Goal: Information Seeking & Learning: Learn about a topic

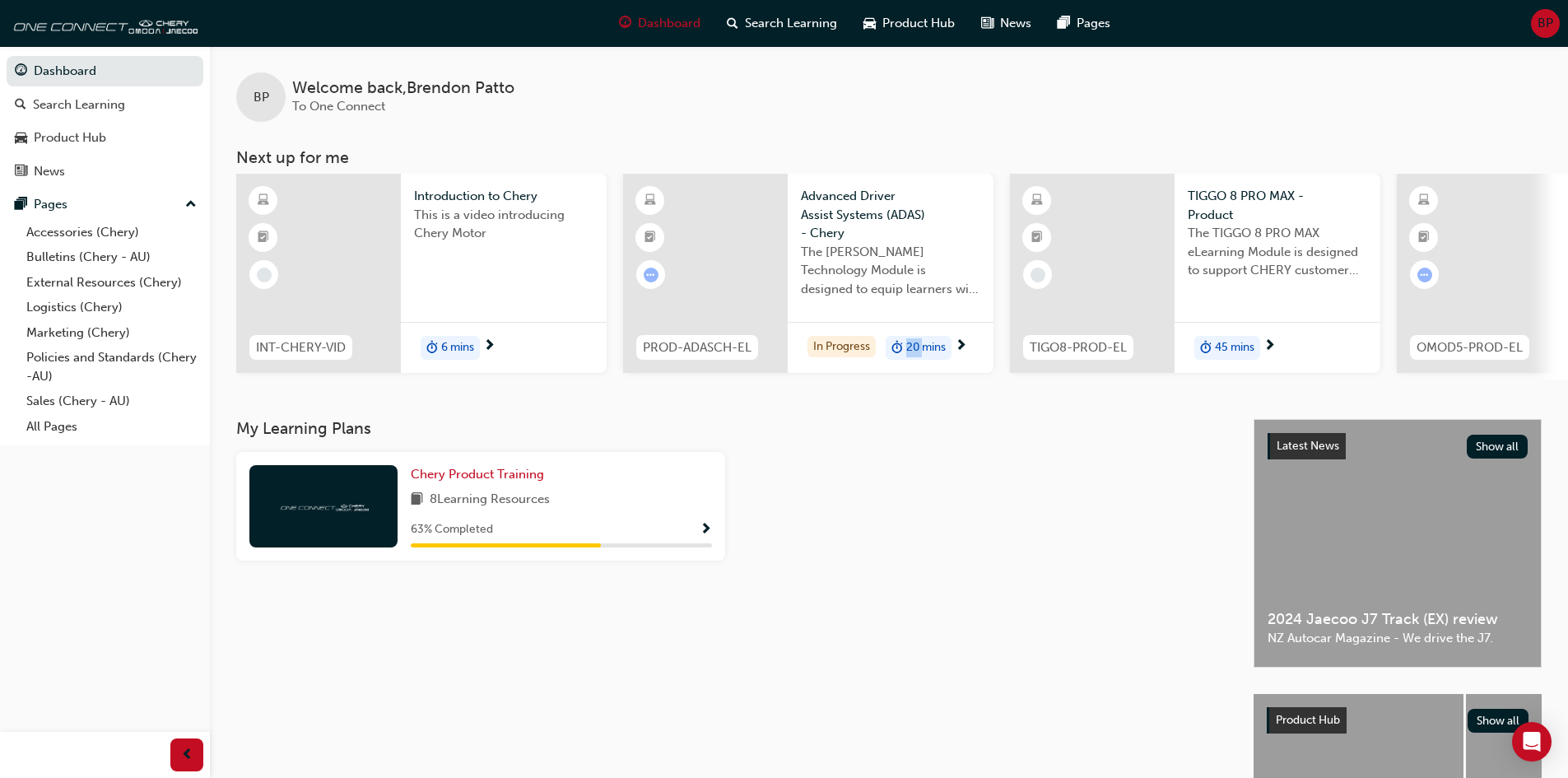
drag, startPoint x: 890, startPoint y: 378, endPoint x: 922, endPoint y: 385, distance: 32.8
click at [922, 379] on div "INT-CHERY-VID Introduction to Chery This is a video introducing Chery Motor 6 m…" at bounding box center [902, 276] width 1332 height 206
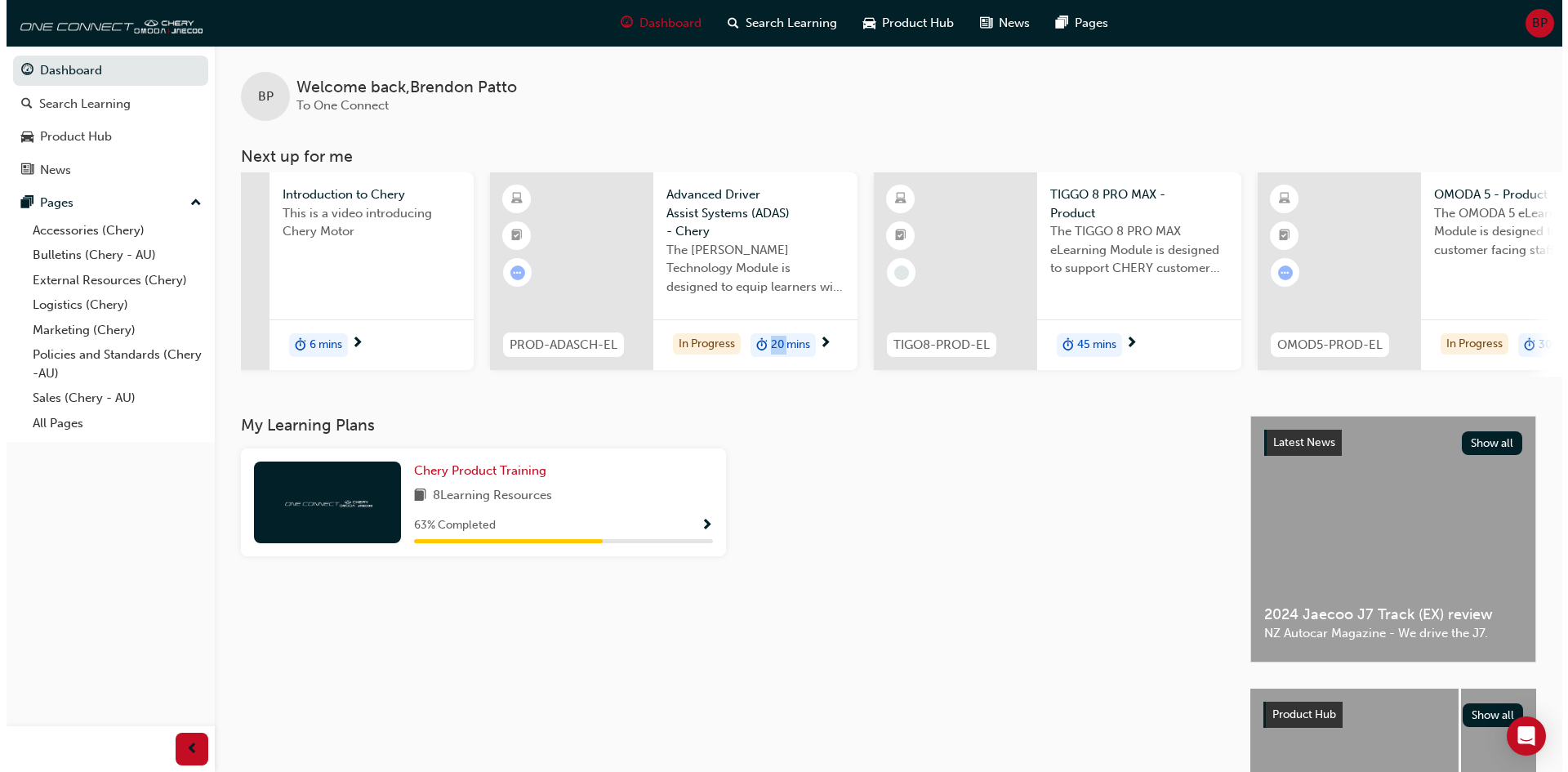
scroll to position [0, 210]
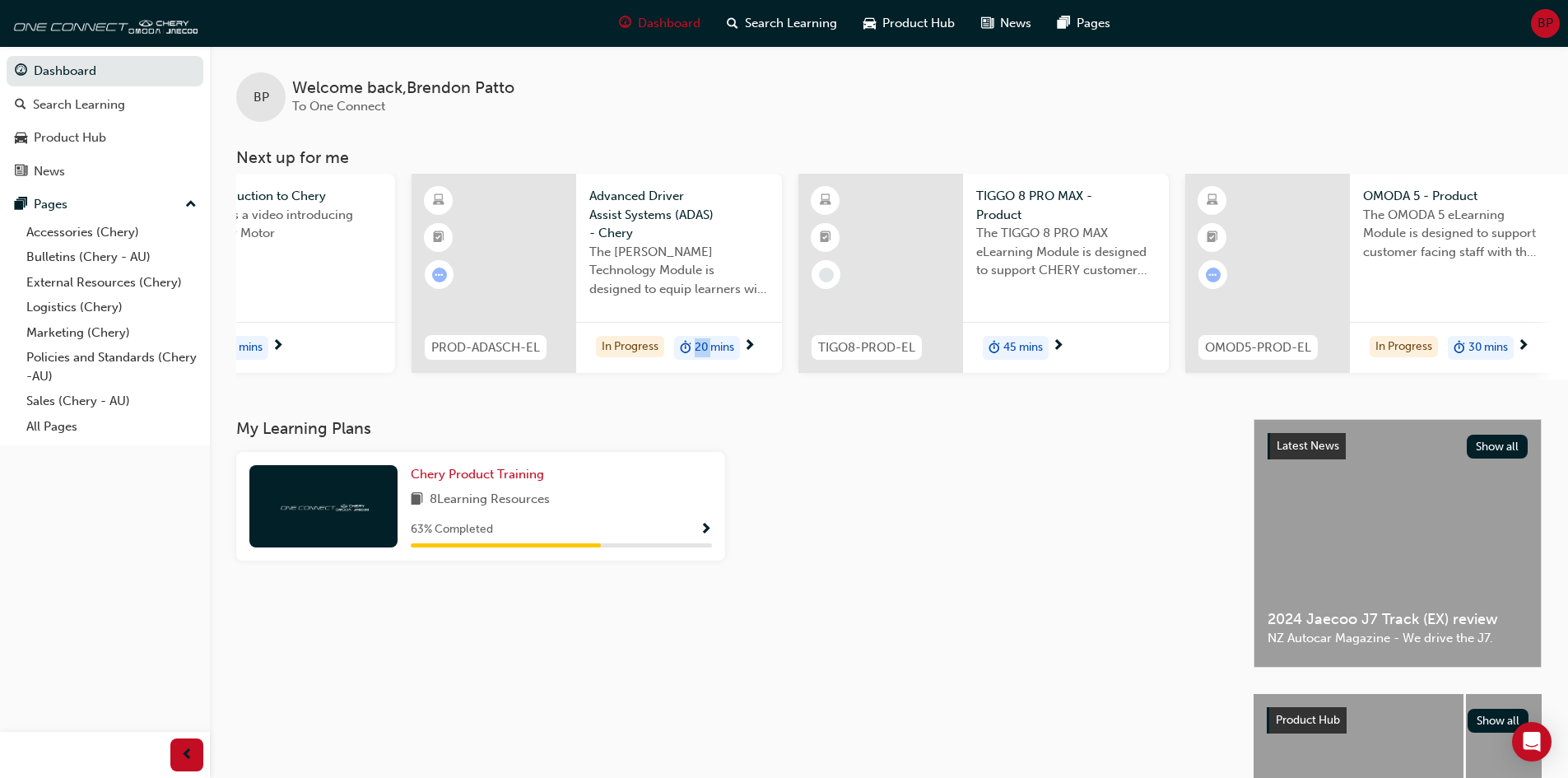
click at [1507, 346] on span "30 mins" at bounding box center [1488, 348] width 39 height 19
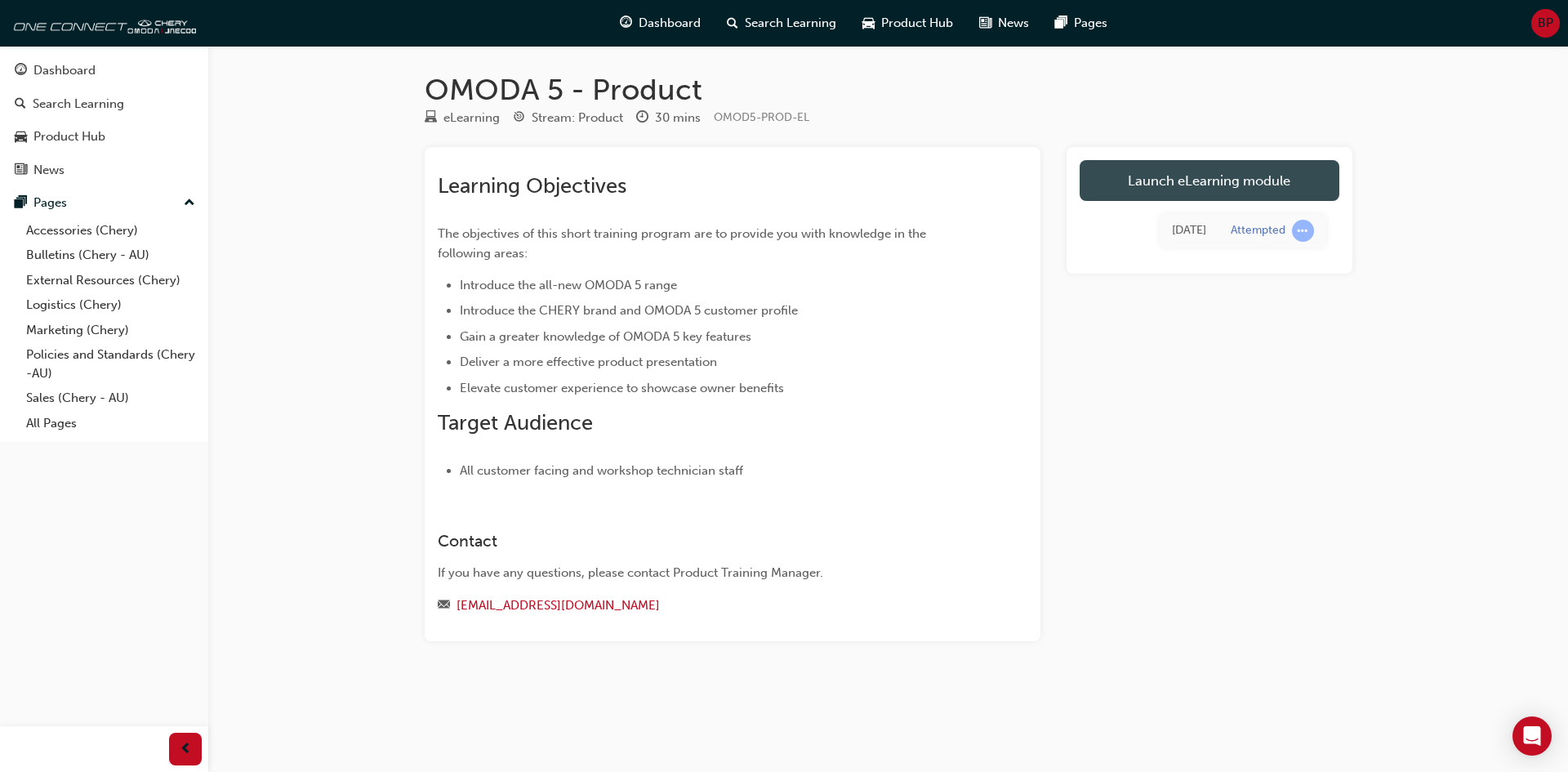
click at [1159, 170] on link "Launch eLearning module" at bounding box center [1209, 180] width 260 height 41
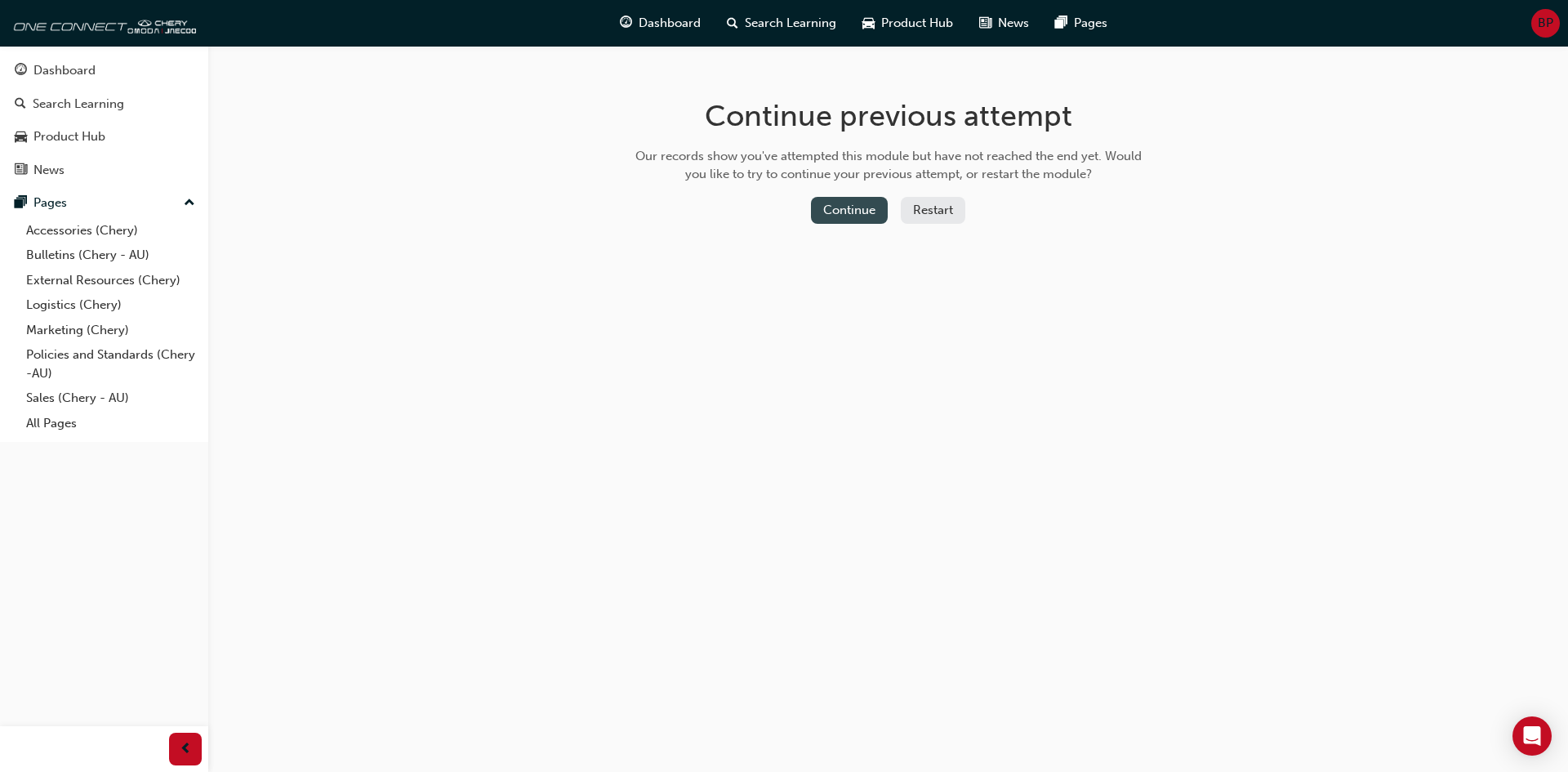
click at [845, 215] on button "Continue" at bounding box center [849, 210] width 76 height 27
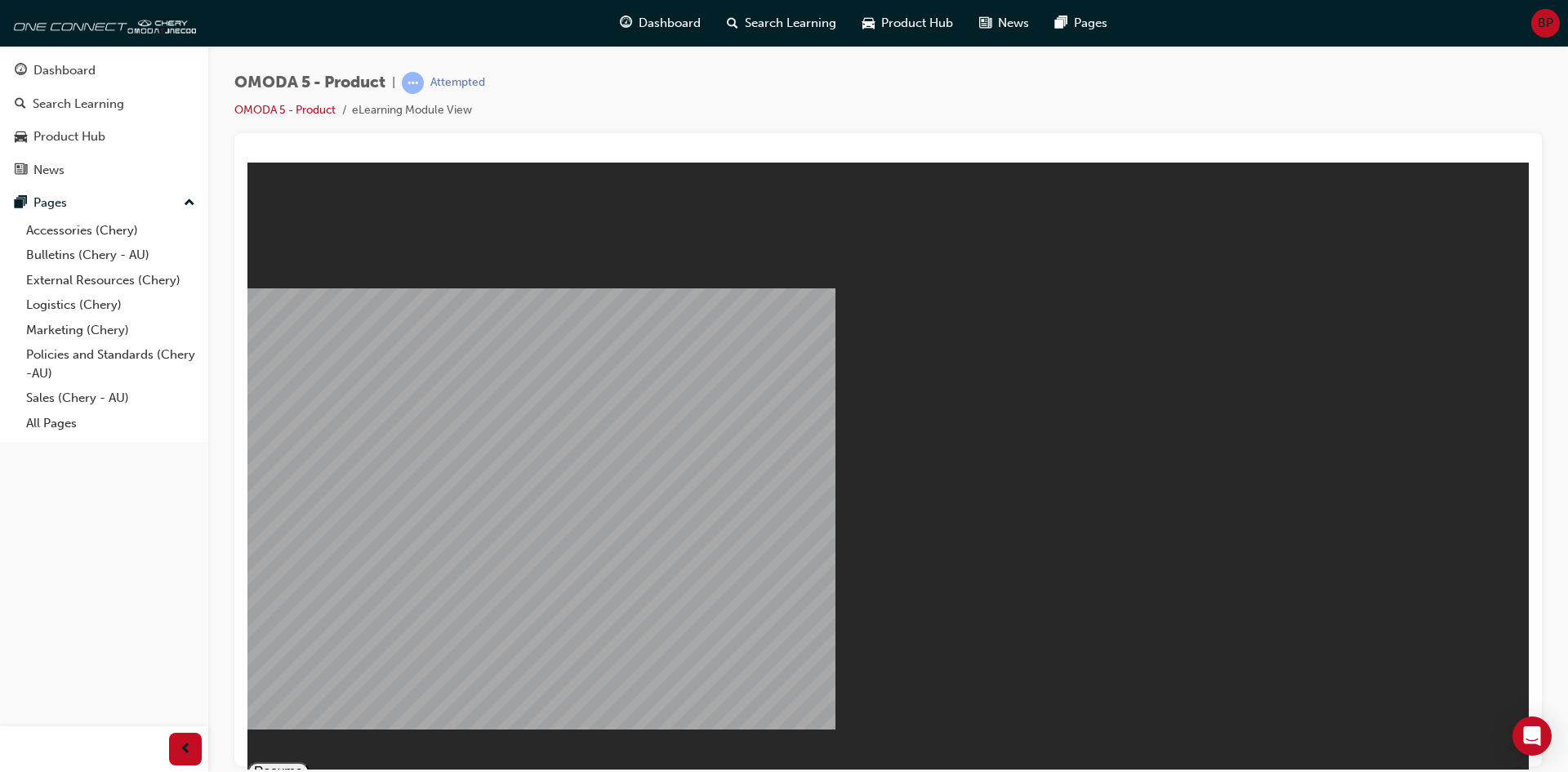
click at [310, 761] on button "Resume" at bounding box center [278, 771] width 62 height 20
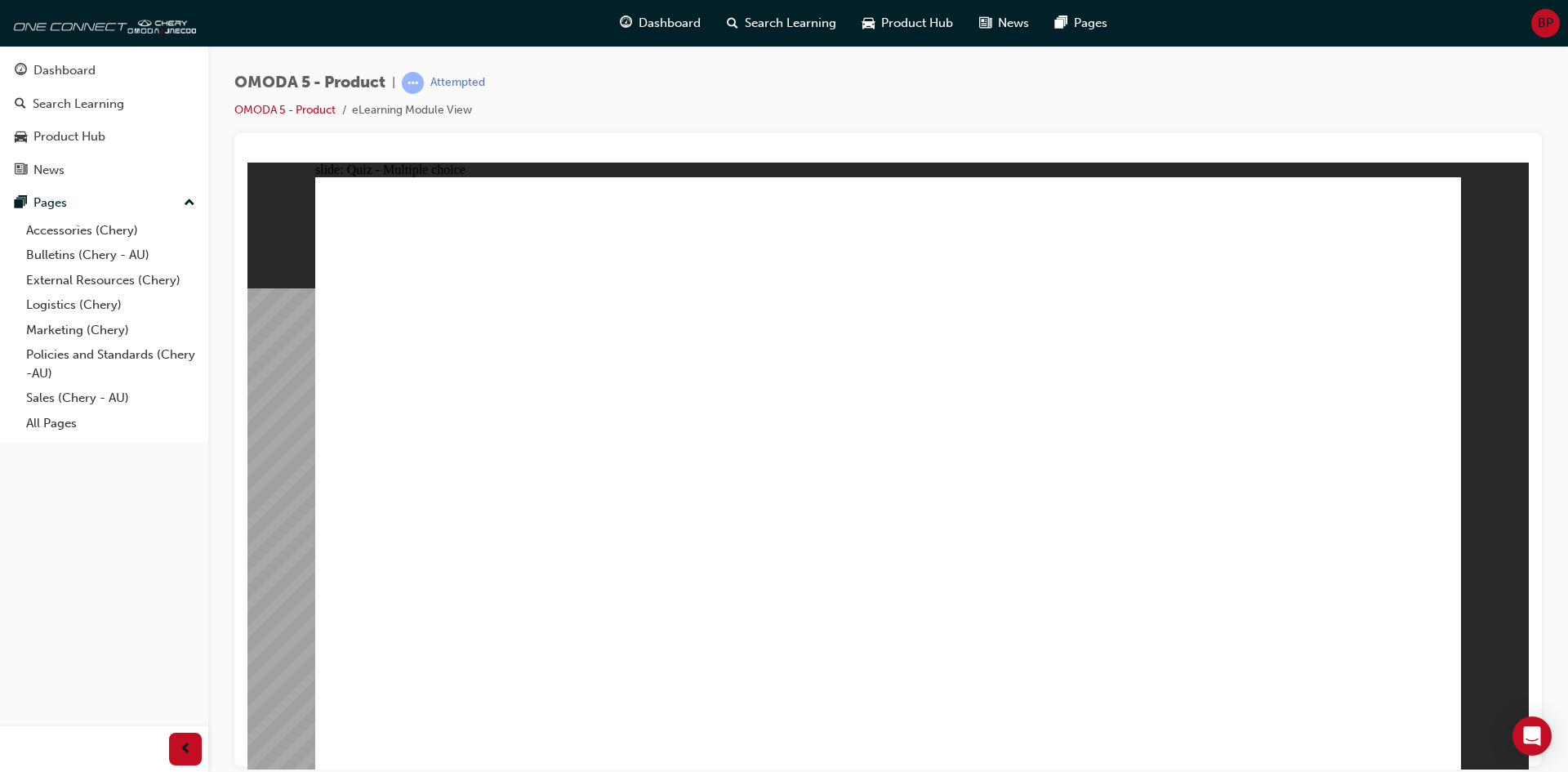
drag, startPoint x: 1316, startPoint y: 200, endPoint x: 691, endPoint y: 575, distance: 728.9
drag, startPoint x: 807, startPoint y: 282, endPoint x: 467, endPoint y: 602, distance: 466.9
drag, startPoint x: 966, startPoint y: 270, endPoint x: 759, endPoint y: 595, distance: 385.3
drag, startPoint x: 958, startPoint y: 341, endPoint x: 540, endPoint y: 599, distance: 491.2
drag, startPoint x: 959, startPoint y: 392, endPoint x: 752, endPoint y: 590, distance: 286.4
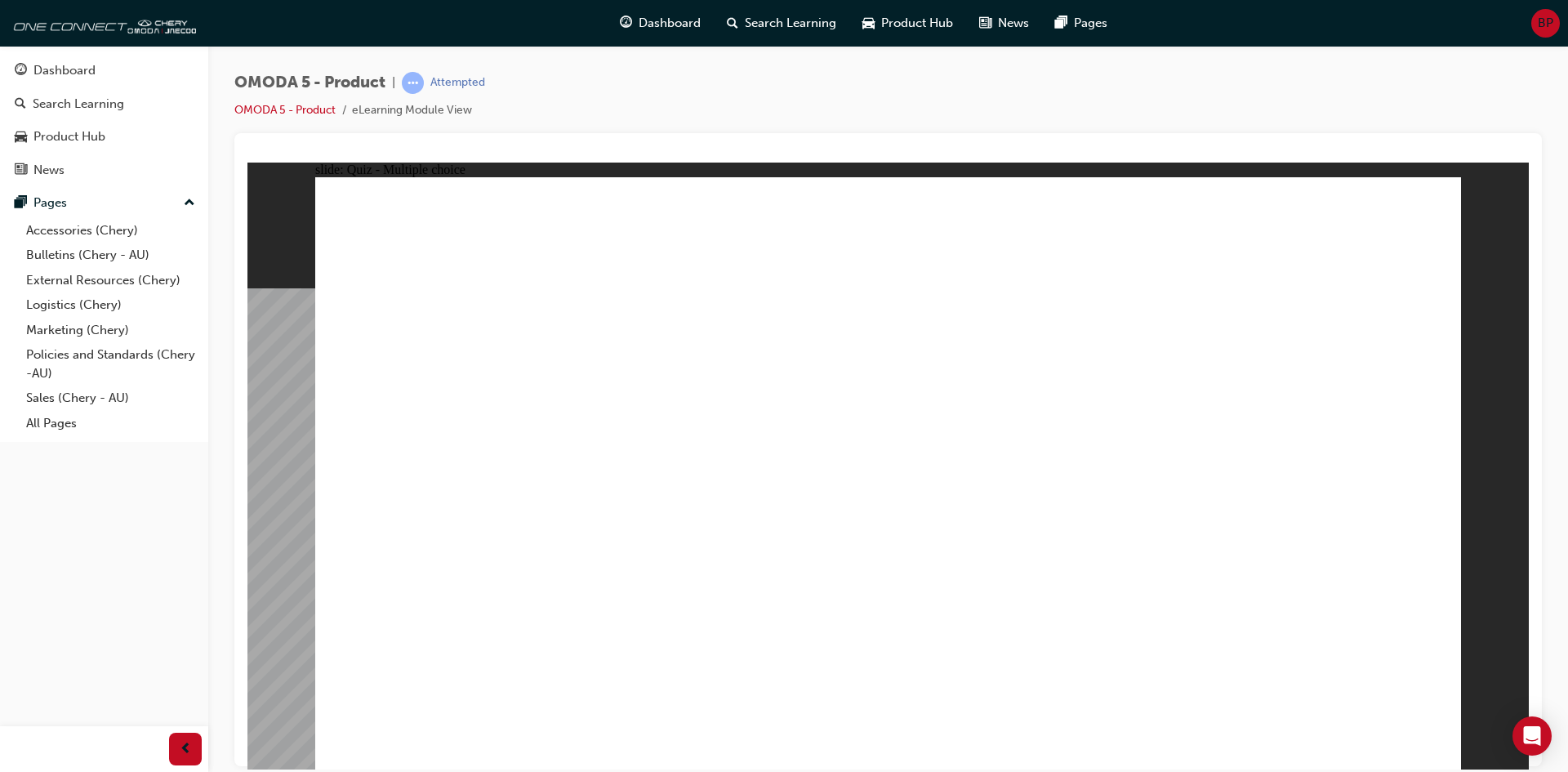
drag, startPoint x: 926, startPoint y: 450, endPoint x: 721, endPoint y: 588, distance: 247.1
drag, startPoint x: 1070, startPoint y: 446, endPoint x: 891, endPoint y: 584, distance: 226.0
drag, startPoint x: 1082, startPoint y: 401, endPoint x: 665, endPoint y: 602, distance: 462.9
drag, startPoint x: 1114, startPoint y: 340, endPoint x: 705, endPoint y: 605, distance: 487.3
drag, startPoint x: 1100, startPoint y: 279, endPoint x: 451, endPoint y: 601, distance: 724.5
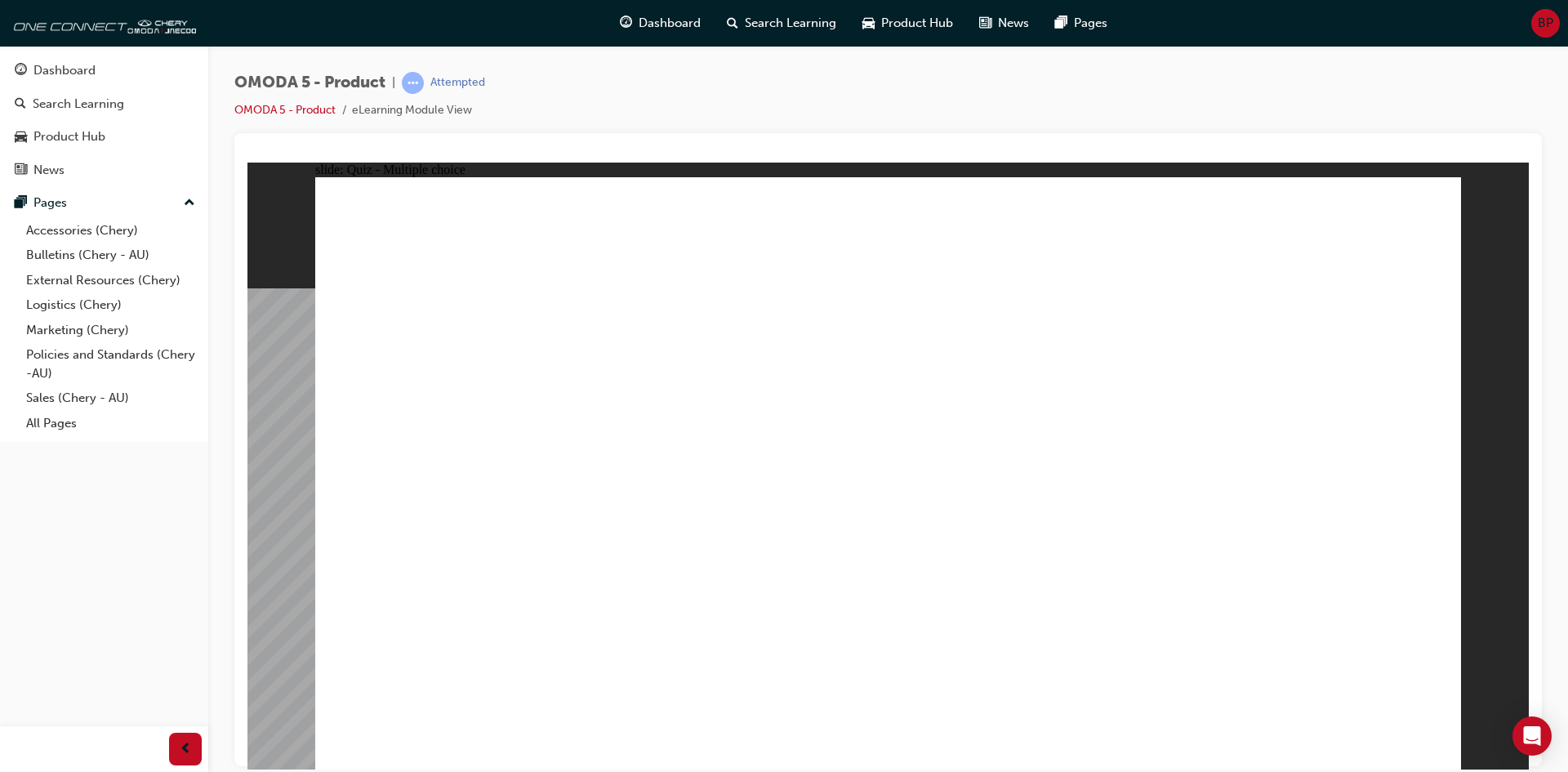
drag, startPoint x: 1136, startPoint y: 219, endPoint x: 1175, endPoint y: 590, distance: 373.0
drag, startPoint x: 1295, startPoint y: 406, endPoint x: 726, endPoint y: 602, distance: 601.8
drag, startPoint x: 1322, startPoint y: 377, endPoint x: 513, endPoint y: 598, distance: 838.6
drag, startPoint x: 1338, startPoint y: 302, endPoint x: 1217, endPoint y: 607, distance: 328.1
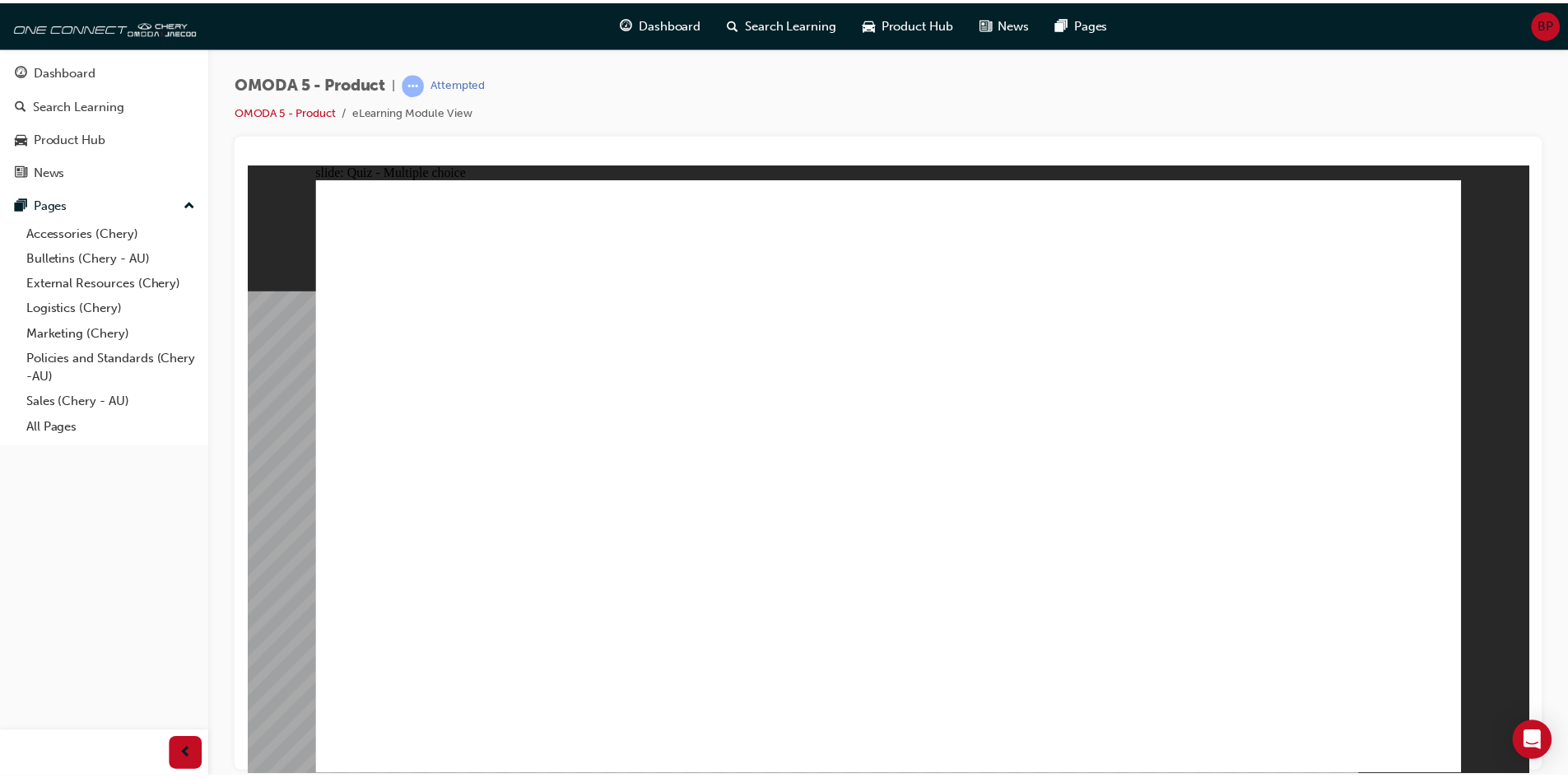
drag, startPoint x: 938, startPoint y: 565, endPoint x: 939, endPoint y: 588, distance: 23.0
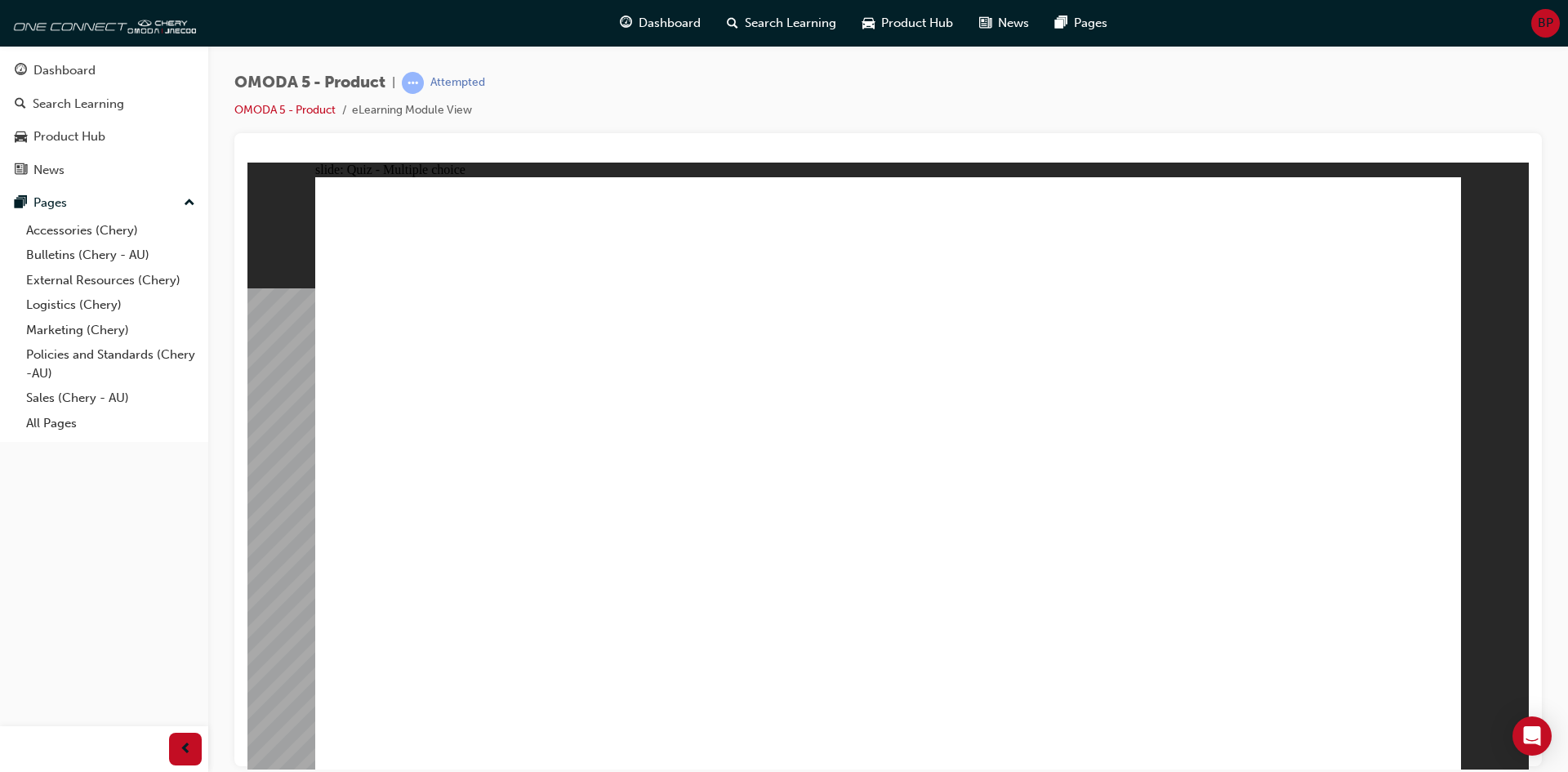
radio input "true"
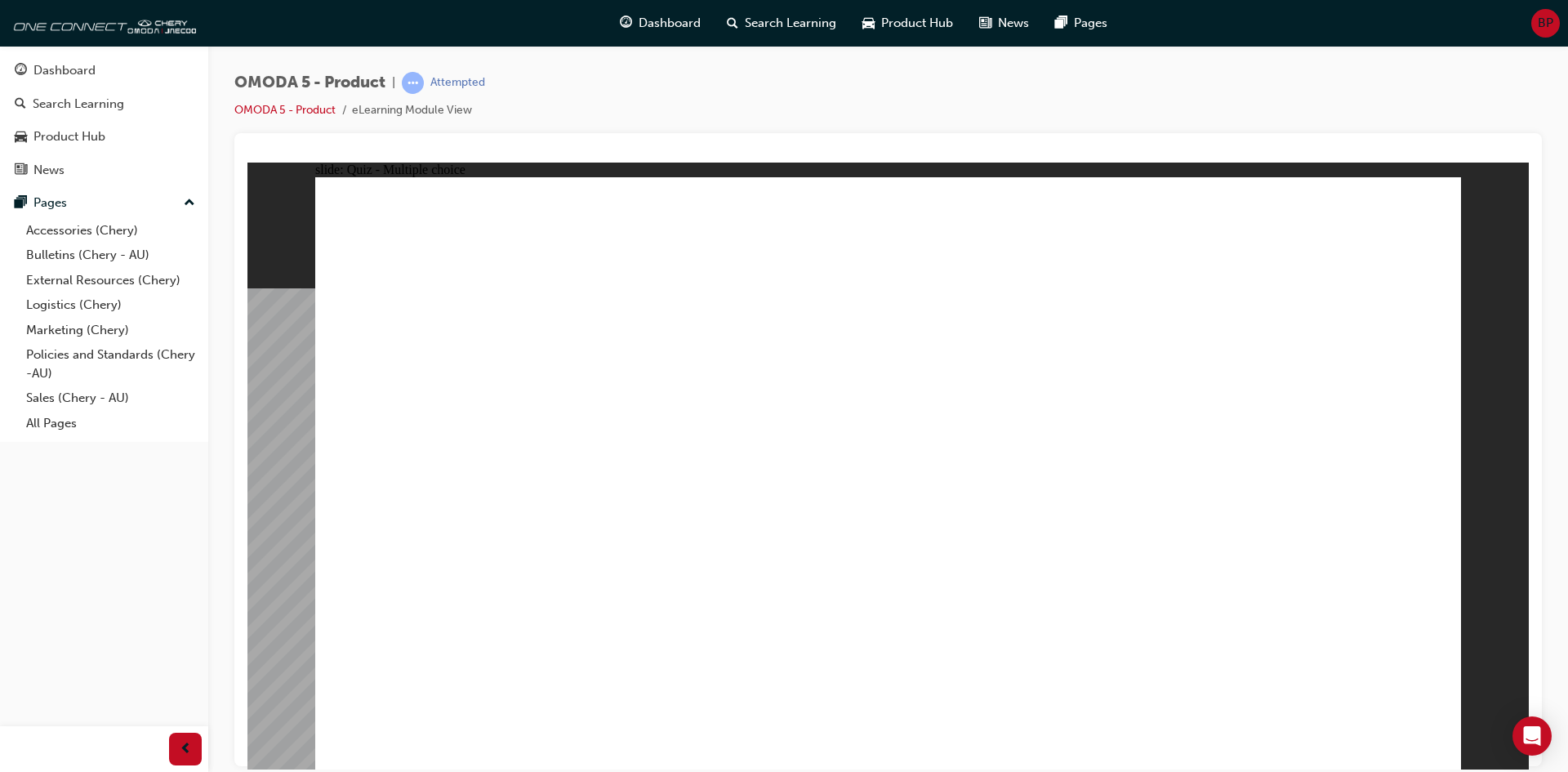
drag, startPoint x: 1202, startPoint y: 381, endPoint x: 421, endPoint y: 543, distance: 797.6
drag, startPoint x: 997, startPoint y: 383, endPoint x: 870, endPoint y: 460, distance: 148.5
drag, startPoint x: 1241, startPoint y: 303, endPoint x: 1197, endPoint y: 349, distance: 63.7
drag, startPoint x: 1071, startPoint y: 296, endPoint x: 1006, endPoint y: 542, distance: 254.4
drag, startPoint x: 901, startPoint y: 411, endPoint x: 639, endPoint y: 515, distance: 281.9
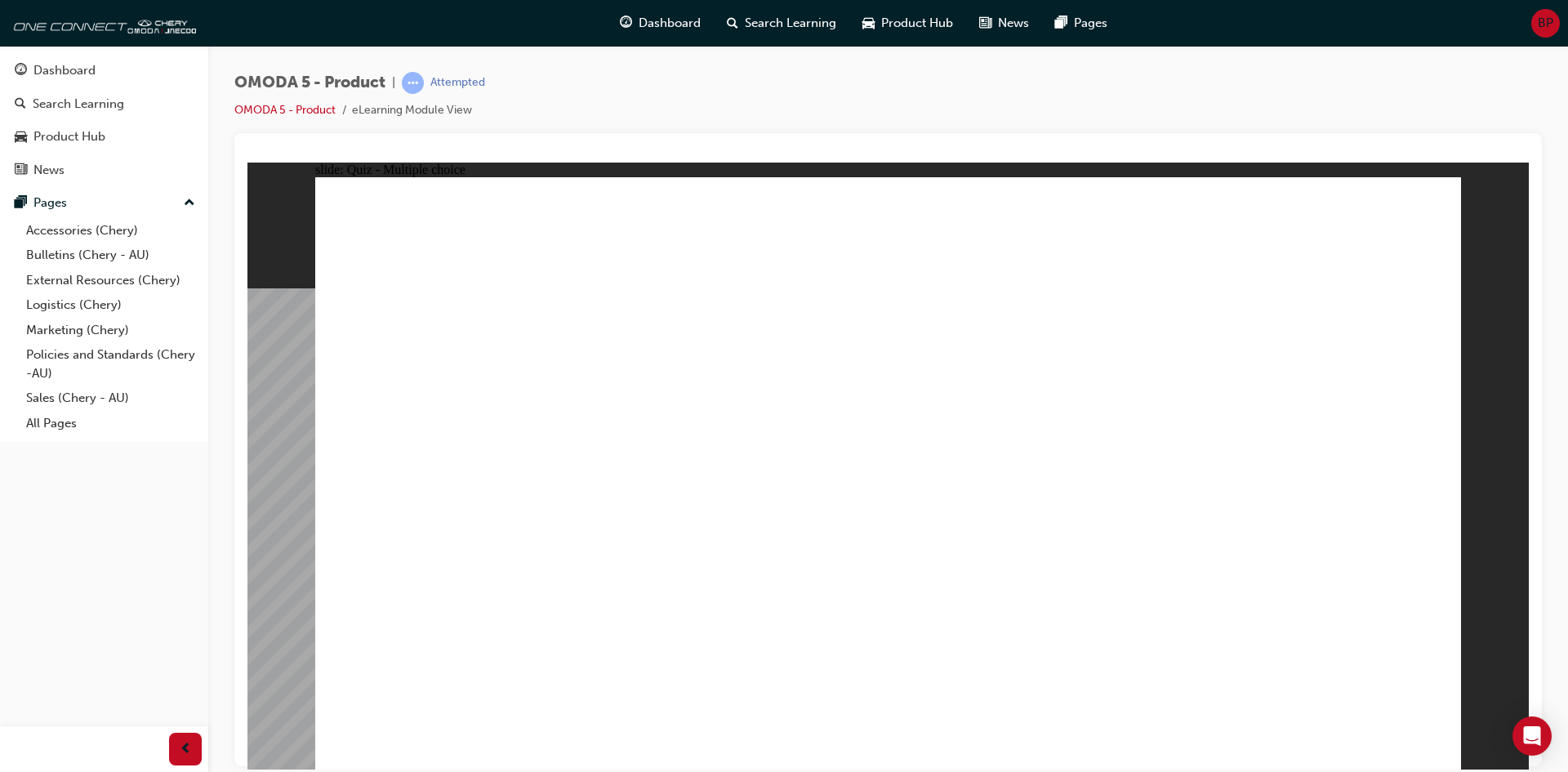
drag, startPoint x: 1204, startPoint y: 386, endPoint x: 1193, endPoint y: 555, distance: 169.4
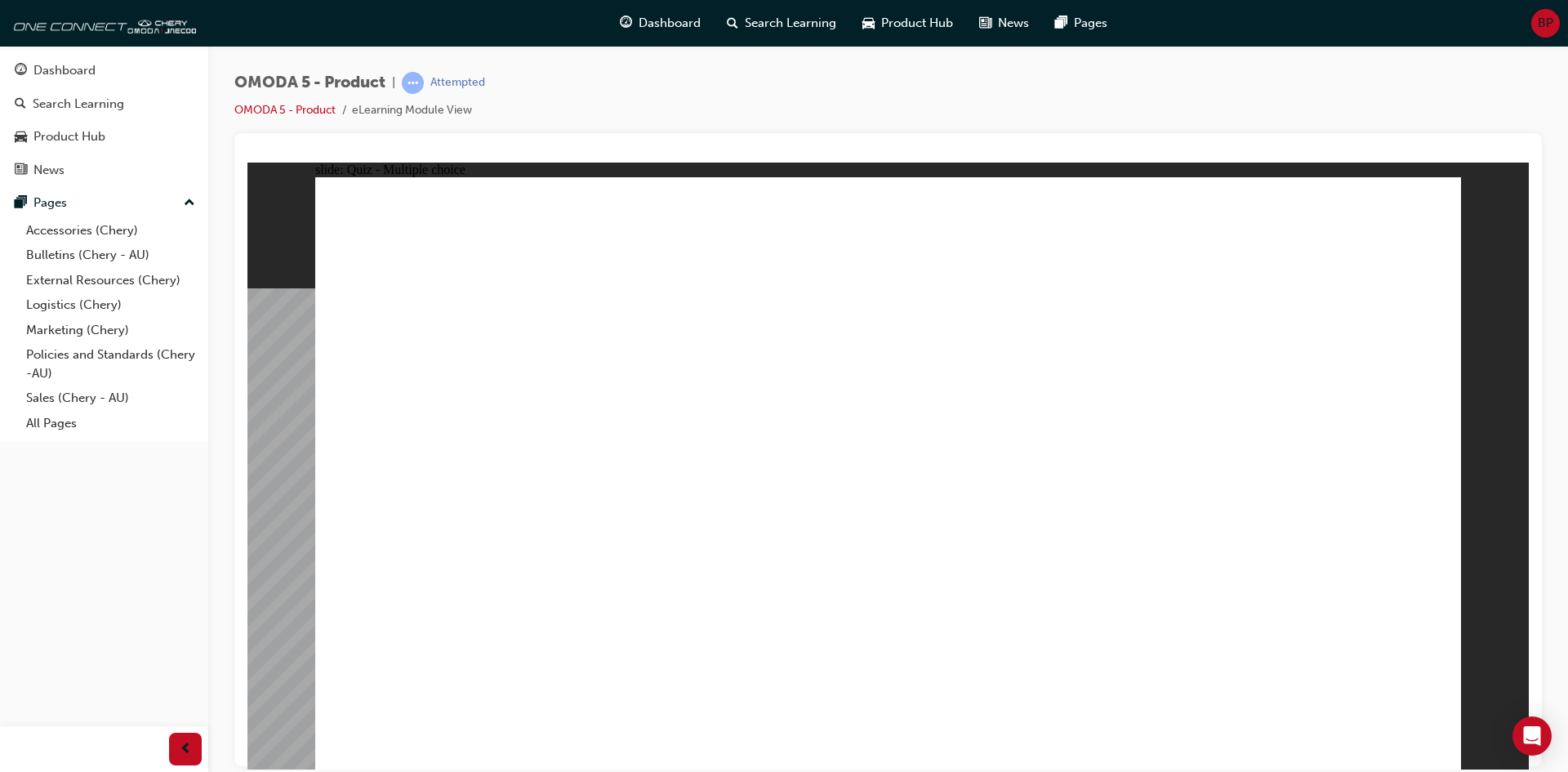
radio input "true"
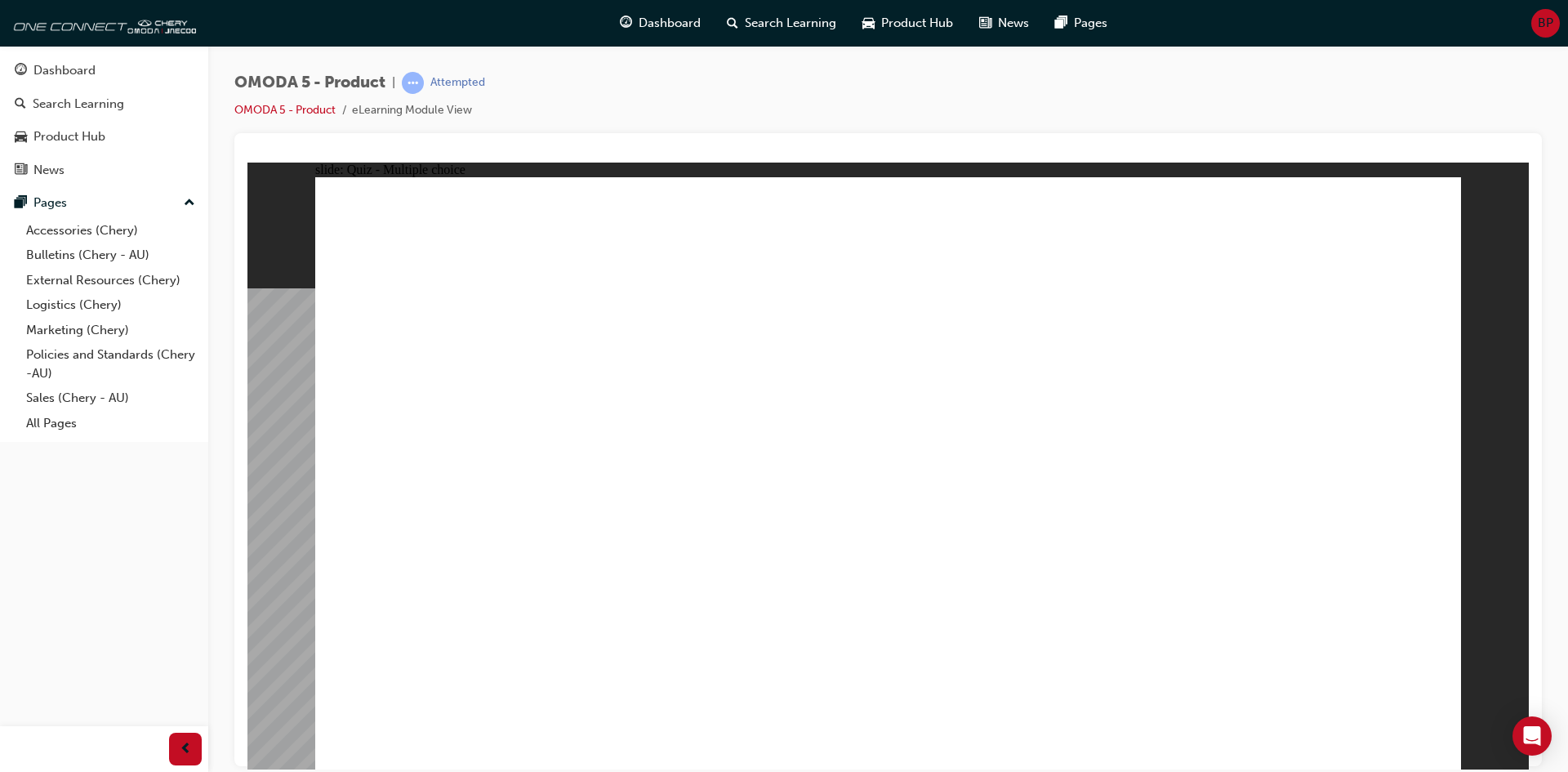
drag, startPoint x: 1213, startPoint y: 251, endPoint x: 930, endPoint y: 602, distance: 450.9
drag, startPoint x: 907, startPoint y: 607, endPoint x: 924, endPoint y: 528, distance: 80.8
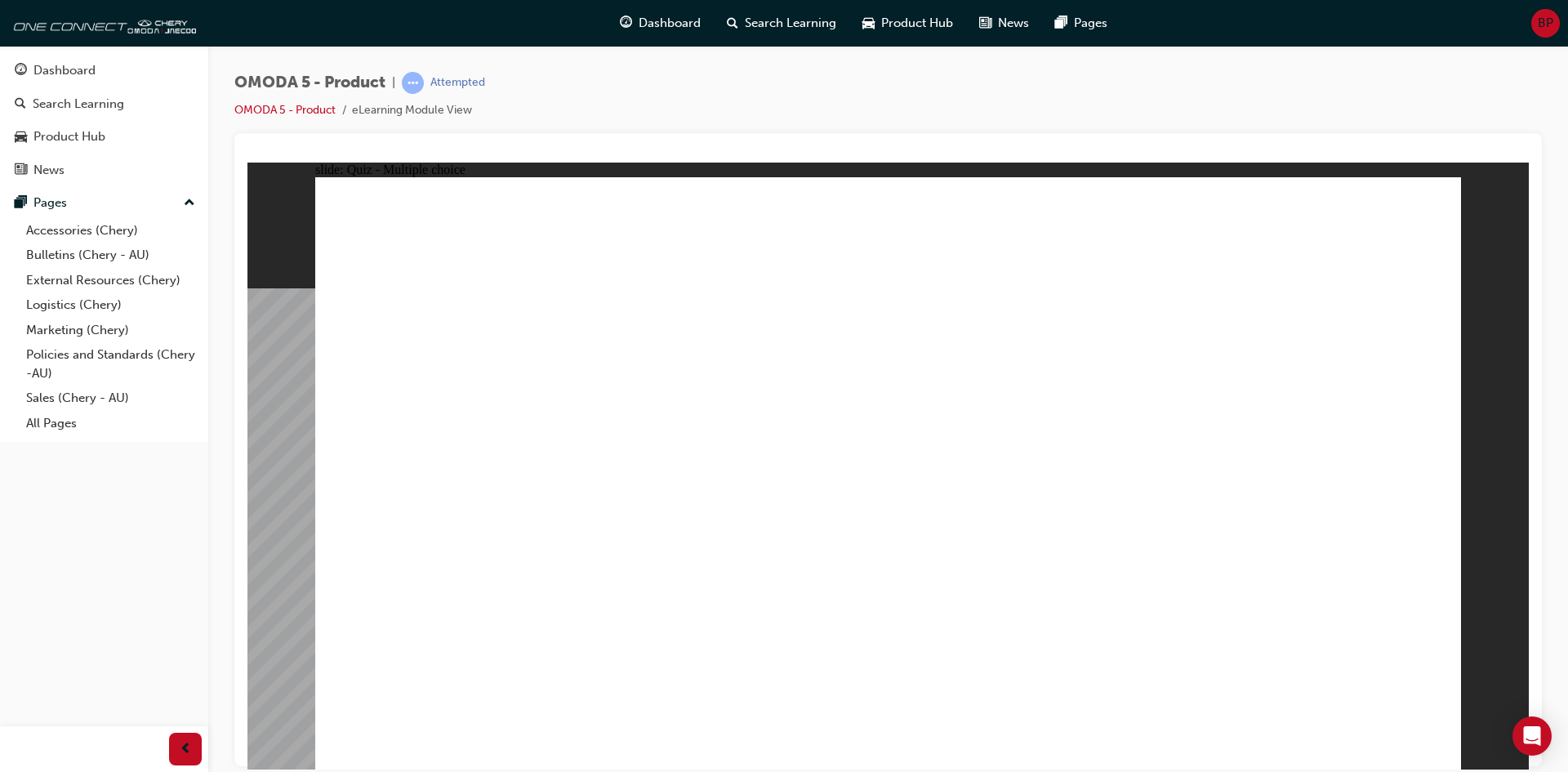
drag, startPoint x: 924, startPoint y: 528, endPoint x: 938, endPoint y: 492, distance: 38.6
radio input "true"
drag, startPoint x: 938, startPoint y: 492, endPoint x: 959, endPoint y: 405, distance: 89.5
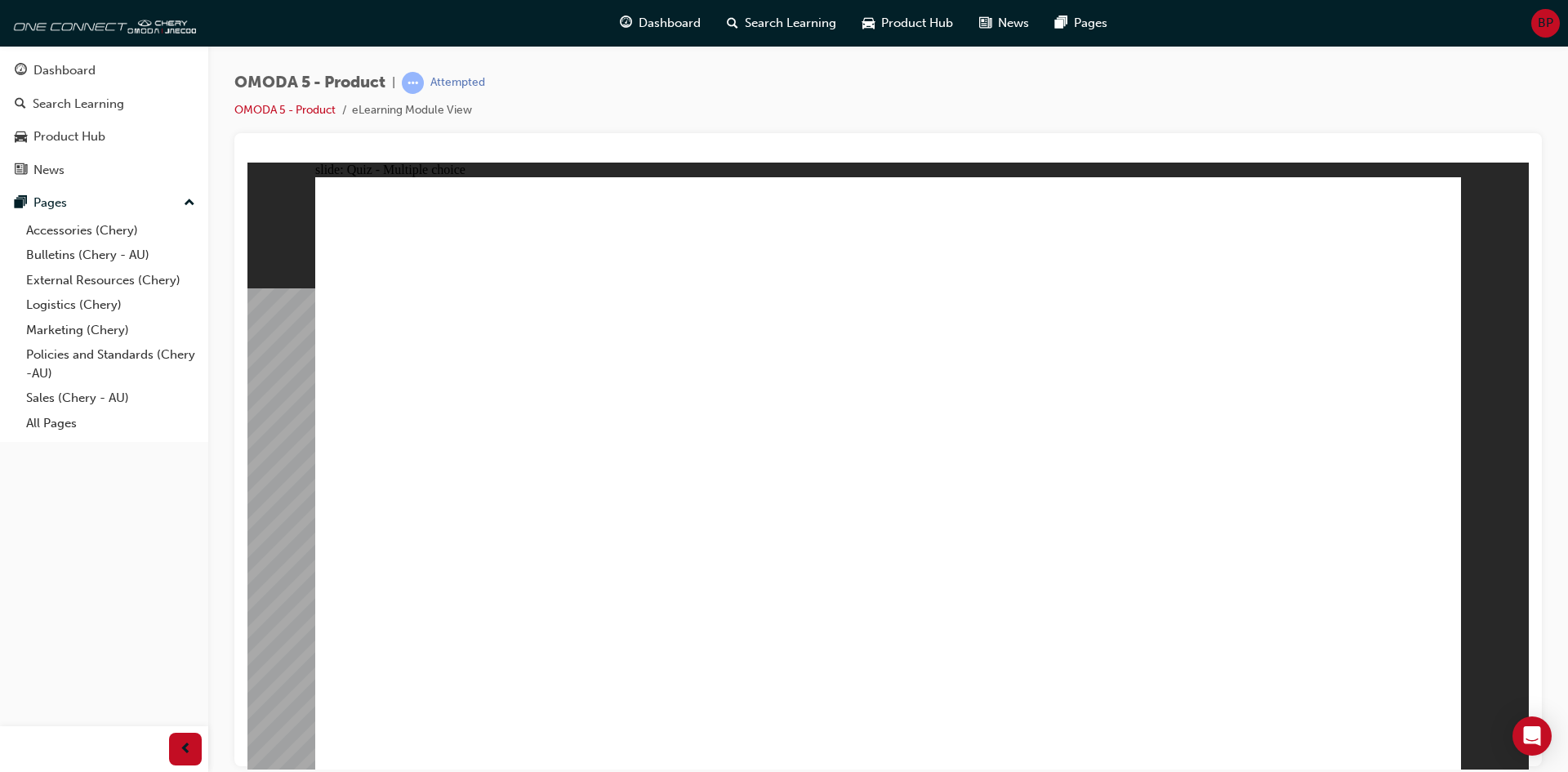
radio input "true"
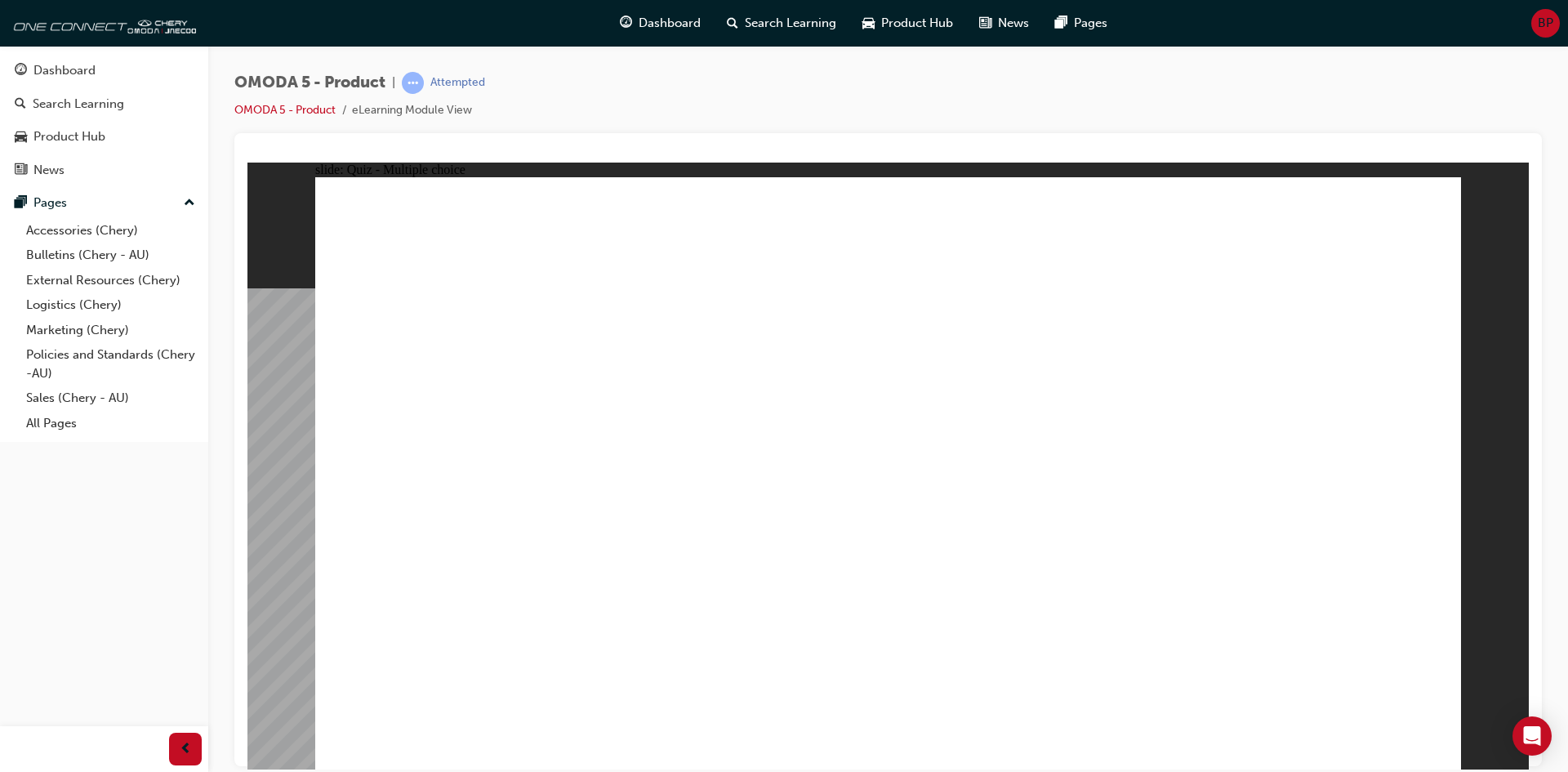
radio input "true"
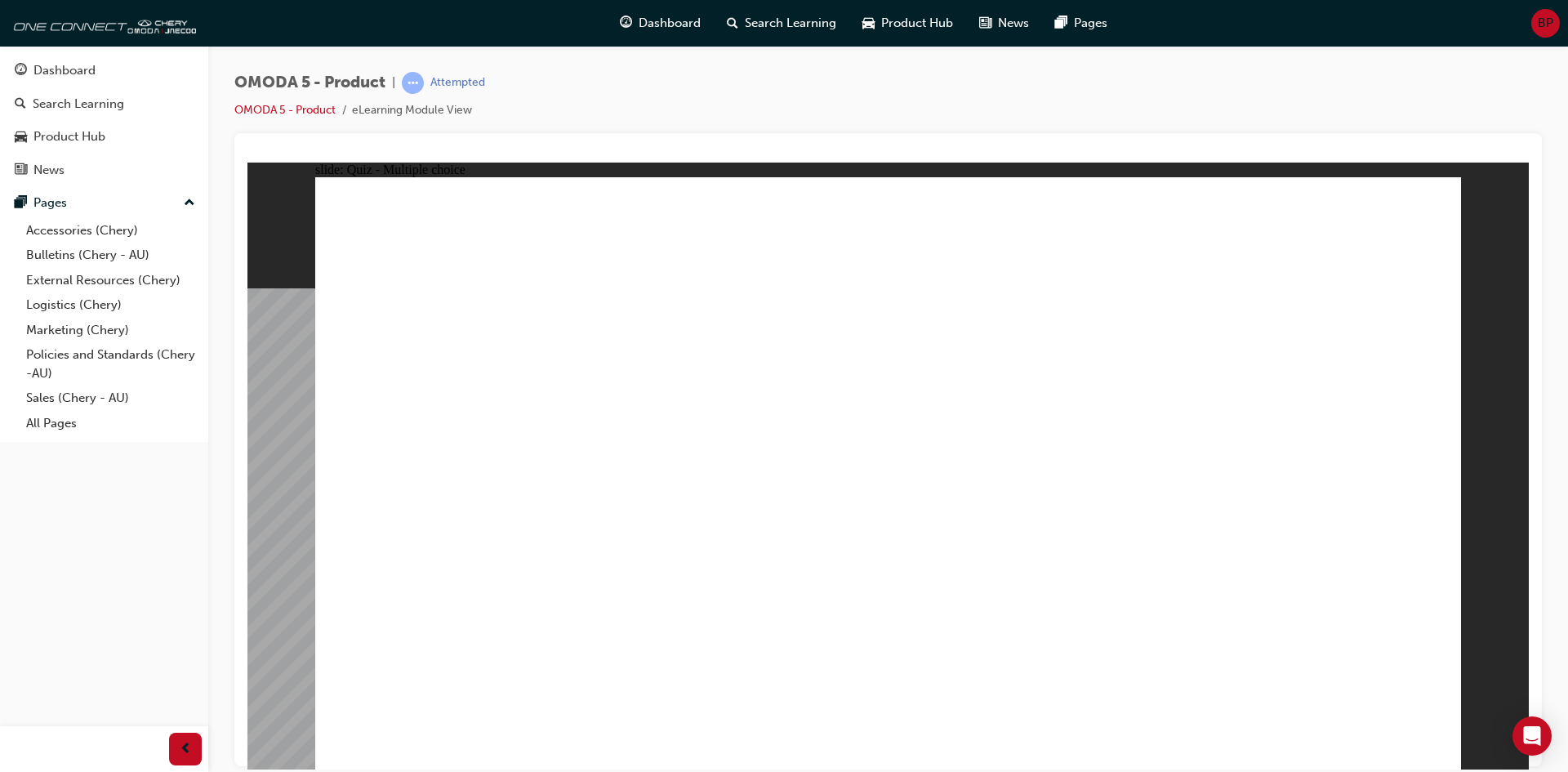
radio input "true"
